Goal: Find specific page/section: Find specific page/section

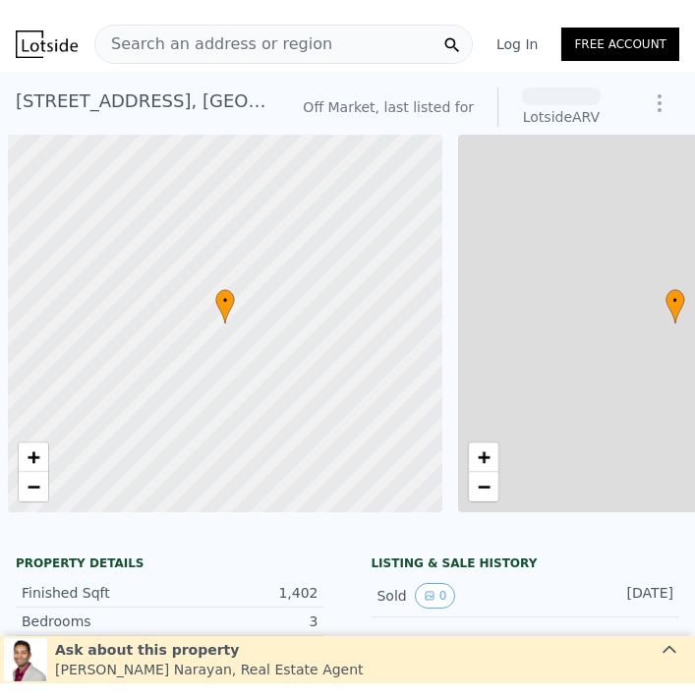
scroll to position [0, 8]
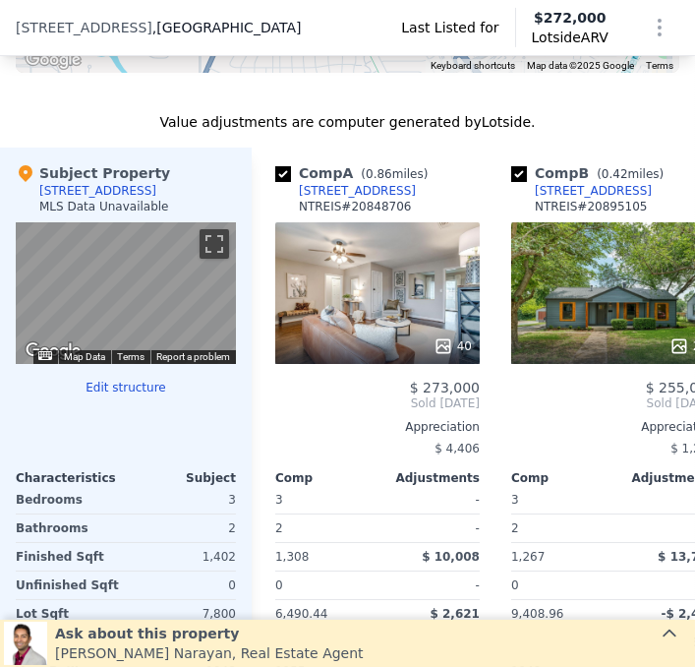
scroll to position [1645, 0]
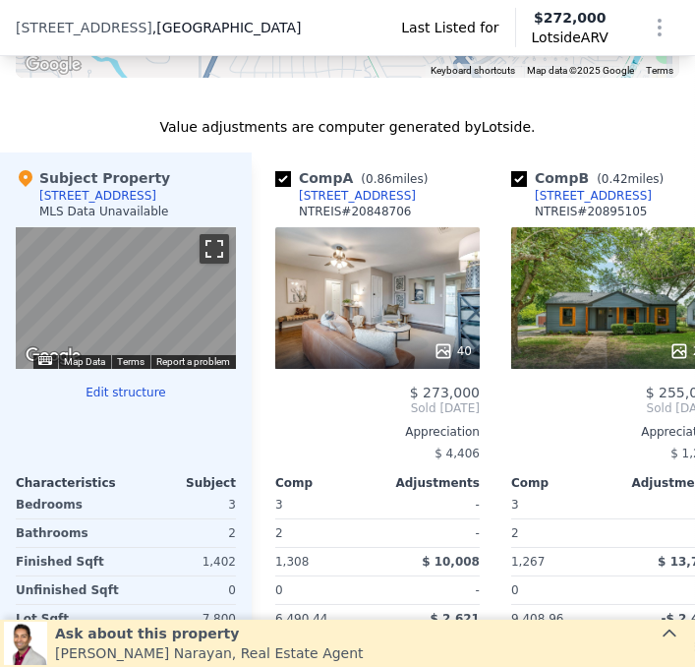
click at [209, 247] on button "Toggle fullscreen view" at bounding box center [215, 249] width 30 height 30
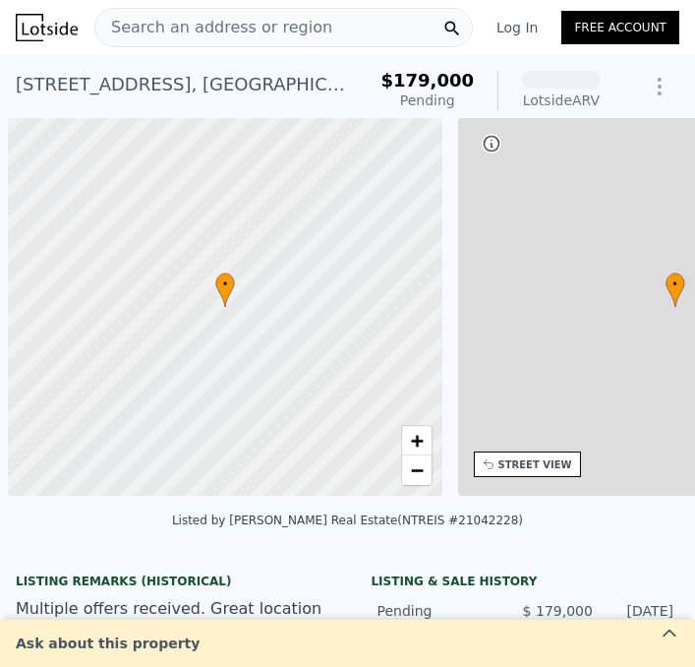
scroll to position [0, 8]
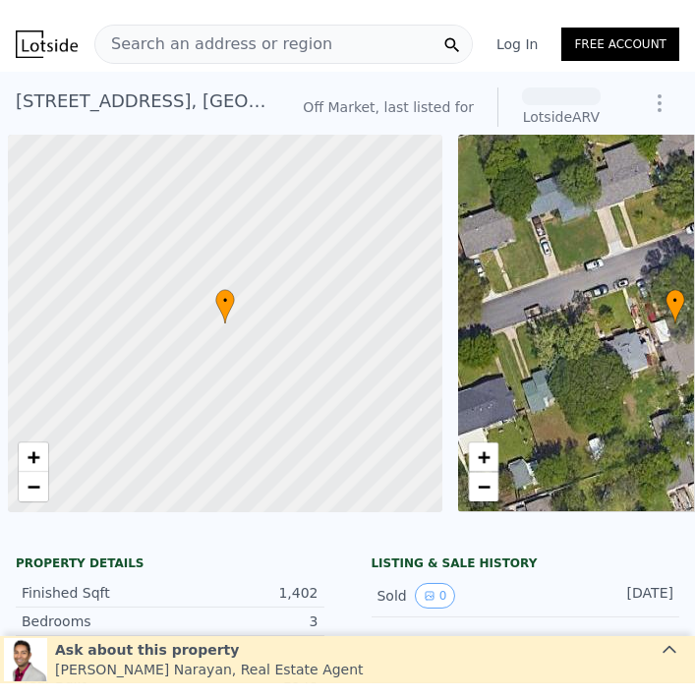
scroll to position [0, 8]
